Goal: Information Seeking & Learning: Learn about a topic

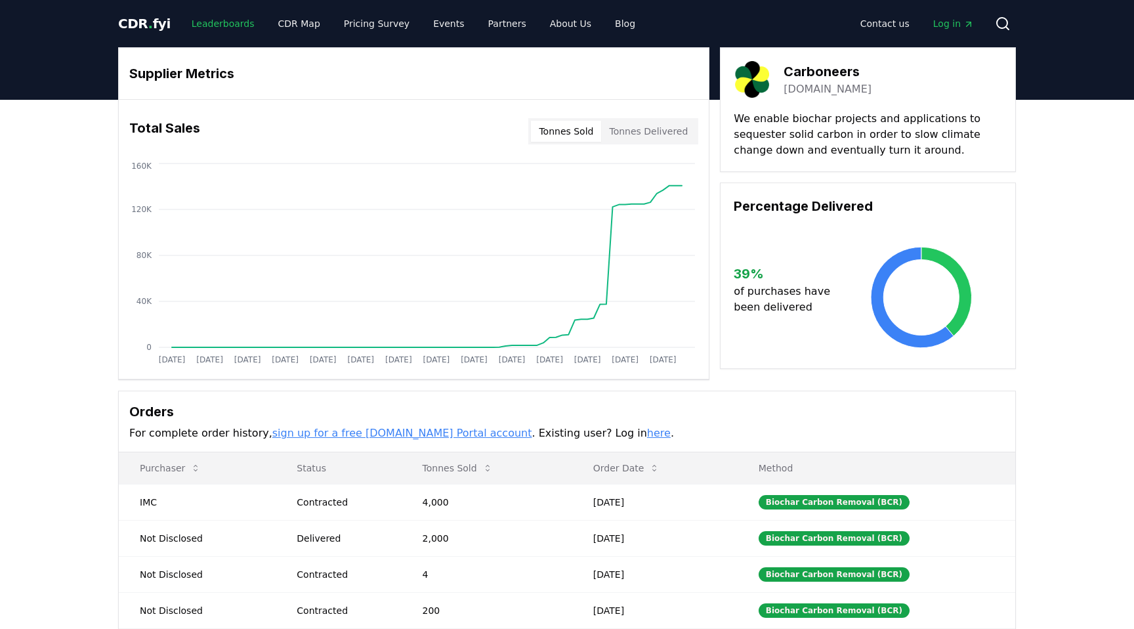
click at [209, 28] on link "Leaderboards" at bounding box center [223, 24] width 84 height 24
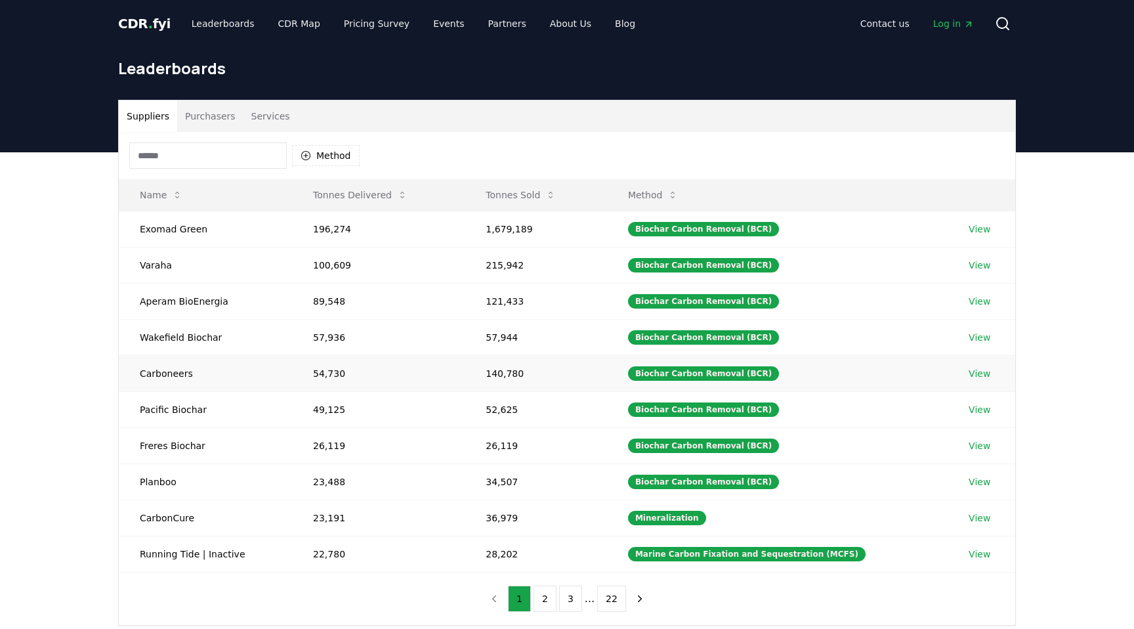
click at [330, 373] on td "54,730" at bounding box center [378, 373] width 173 height 36
click at [335, 335] on td "57,936" at bounding box center [378, 337] width 173 height 36
click at [337, 263] on td "100,609" at bounding box center [378, 265] width 173 height 36
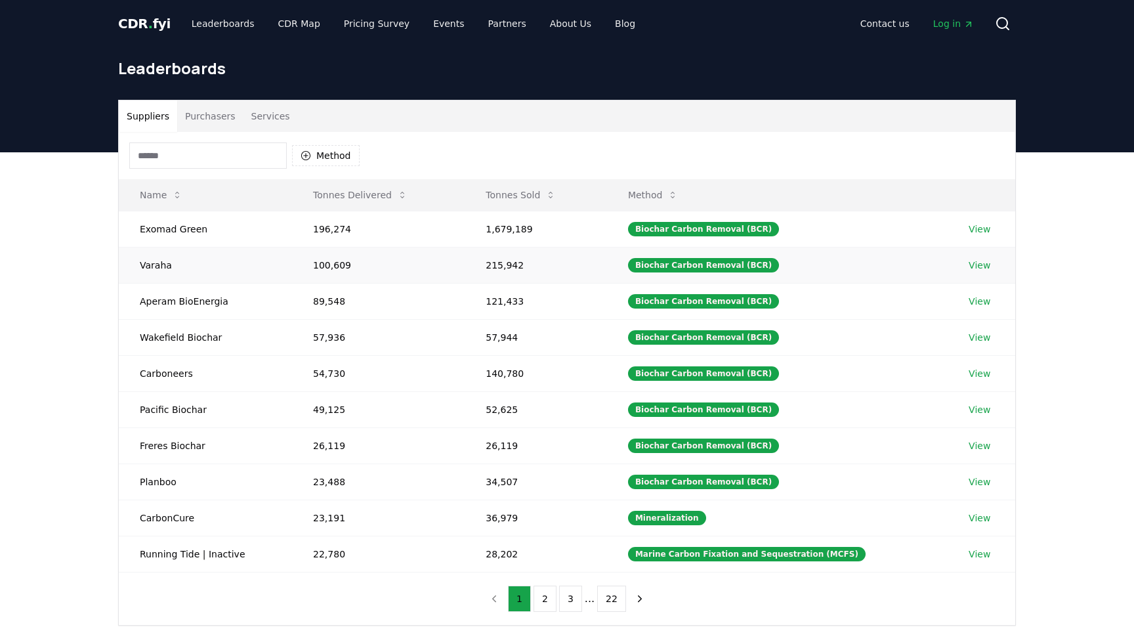
click at [337, 263] on td "100,609" at bounding box center [378, 265] width 173 height 36
click at [349, 264] on td "100,609" at bounding box center [378, 265] width 173 height 36
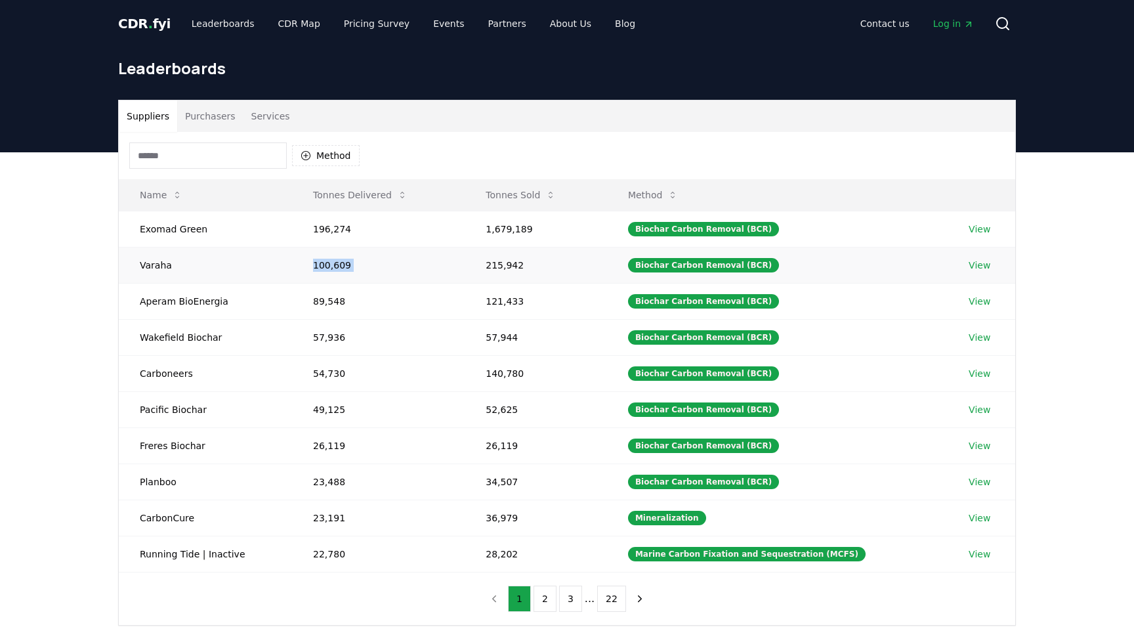
click at [329, 263] on td "100,609" at bounding box center [378, 265] width 173 height 36
click at [316, 263] on td "100,609" at bounding box center [378, 265] width 173 height 36
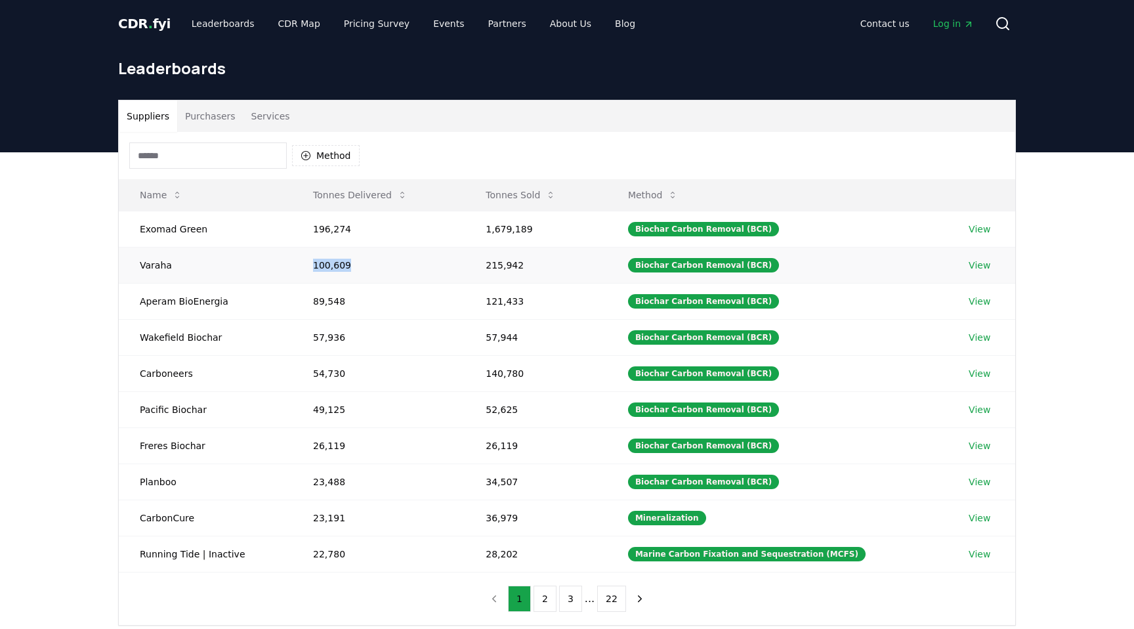
click at [316, 263] on td "100,609" at bounding box center [378, 265] width 173 height 36
click at [335, 261] on td "100,609" at bounding box center [378, 265] width 173 height 36
click at [517, 263] on td "215,942" at bounding box center [536, 265] width 142 height 36
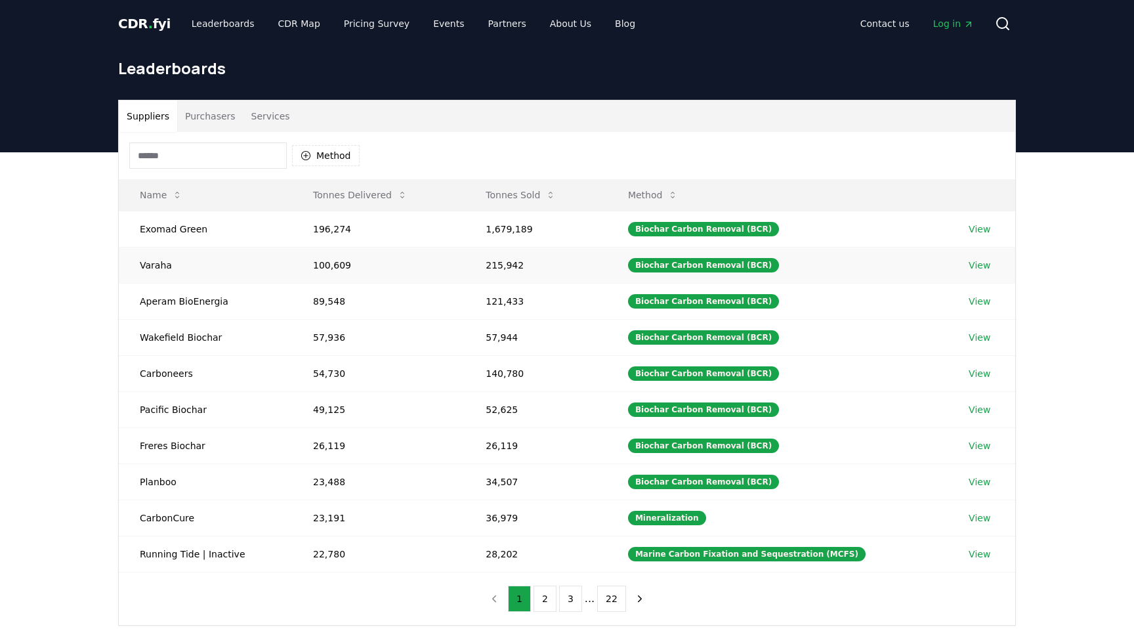
click at [517, 263] on td "215,942" at bounding box center [536, 265] width 142 height 36
click at [534, 263] on td "215,942" at bounding box center [536, 265] width 142 height 36
click at [979, 260] on link "View" at bounding box center [980, 265] width 22 height 13
click at [979, 371] on link "View" at bounding box center [980, 373] width 22 height 13
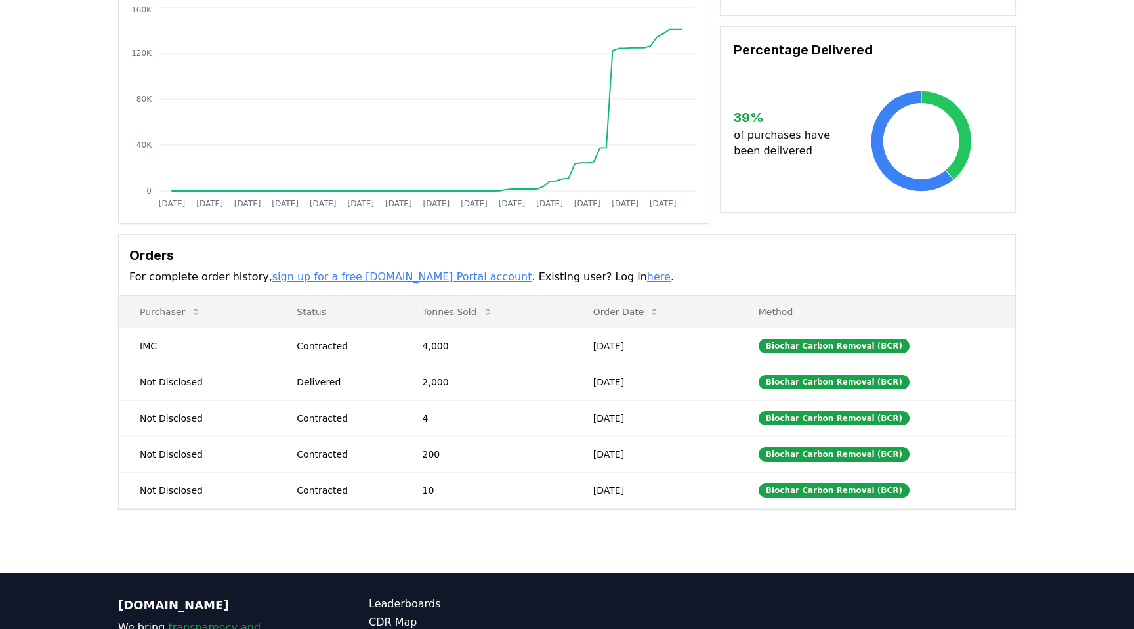
scroll to position [158, 0]
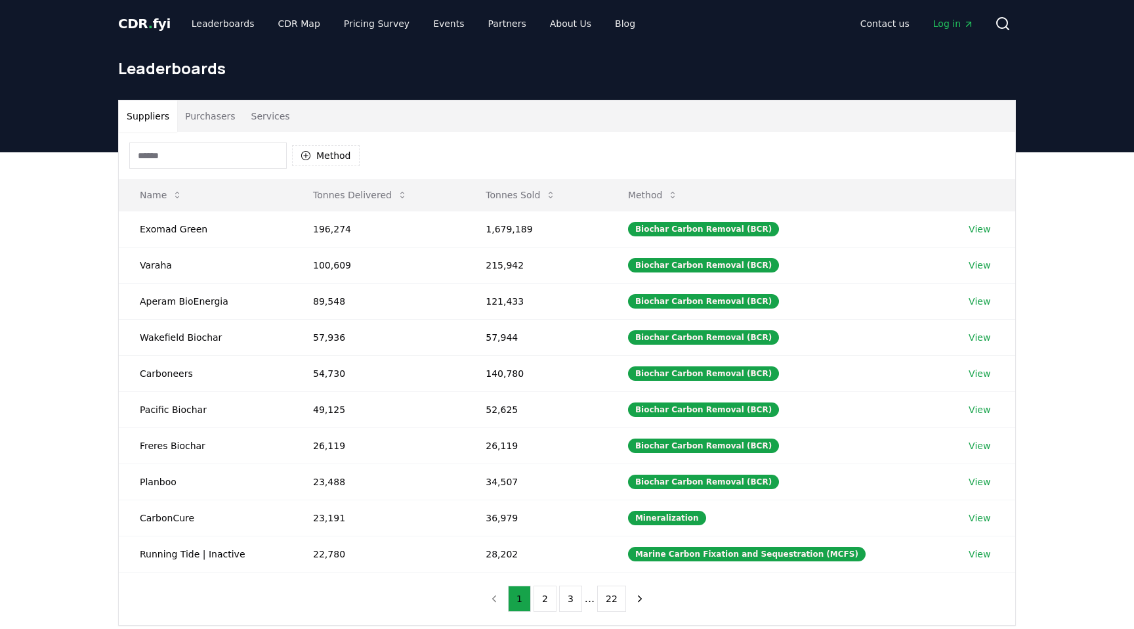
click at [213, 128] on button "Purchasers" at bounding box center [210, 116] width 66 height 32
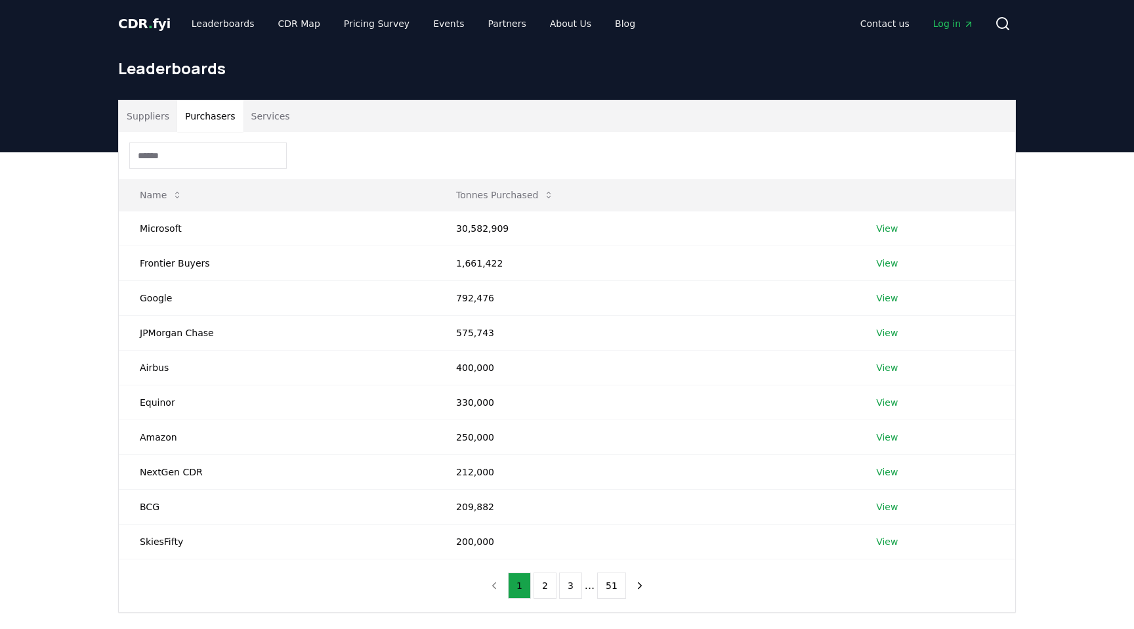
click at [265, 124] on button "Services" at bounding box center [271, 116] width 54 height 32
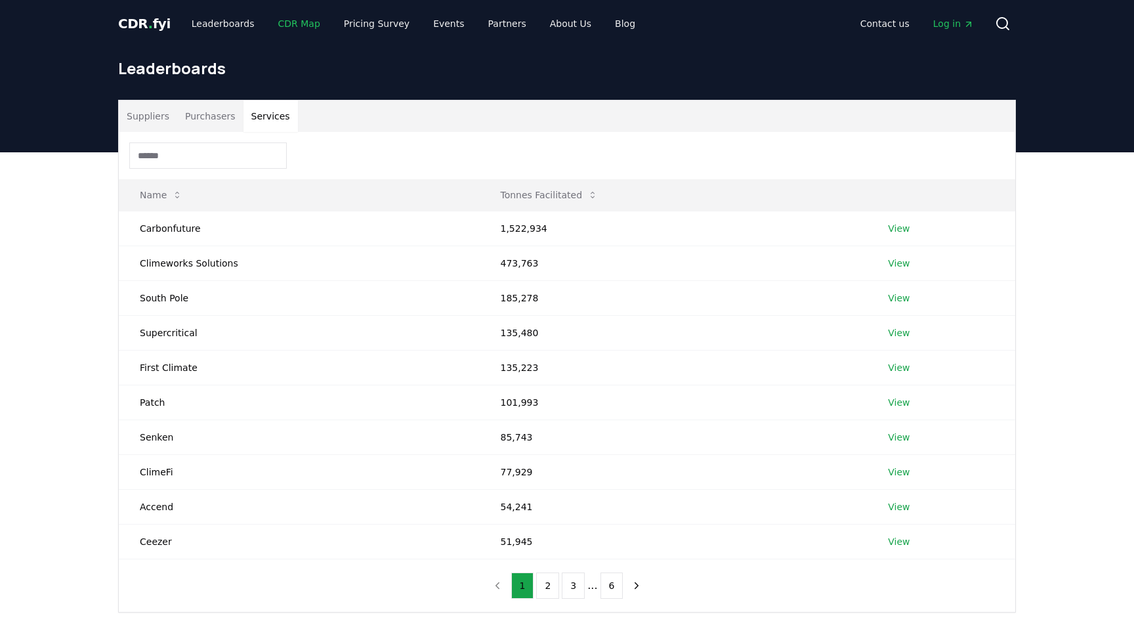
click at [278, 26] on link "CDR Map" at bounding box center [299, 24] width 63 height 24
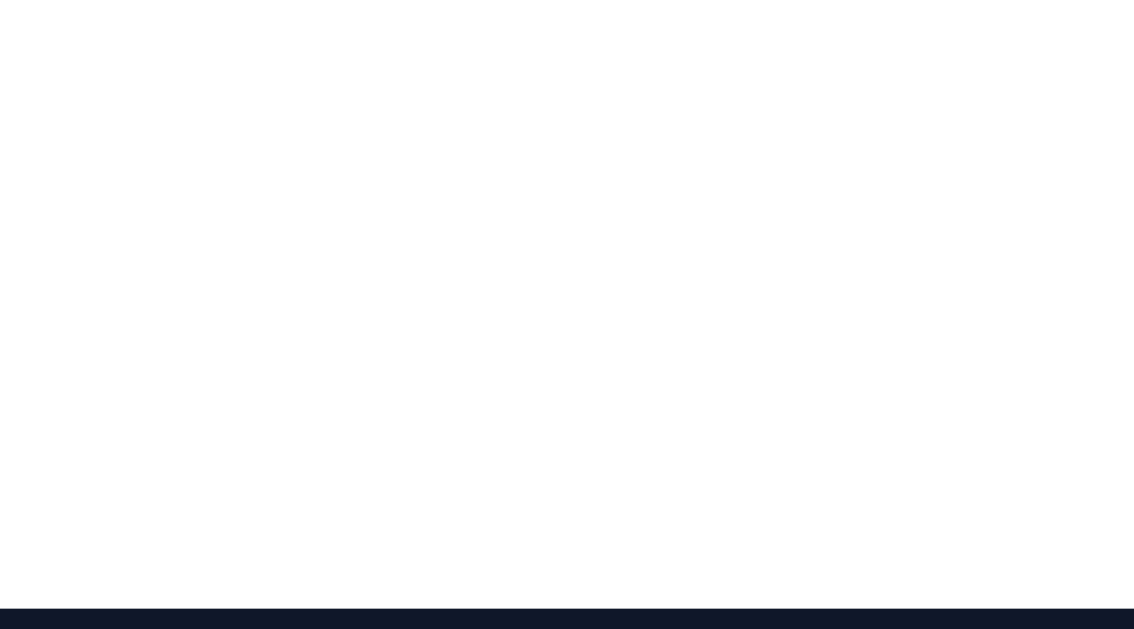
scroll to position [226, 0]
